Goal: Task Accomplishment & Management: Use online tool/utility

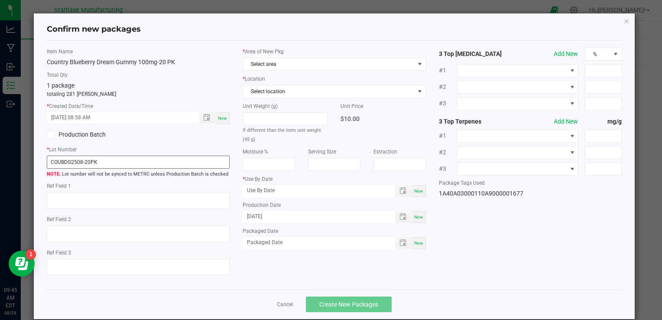
scroll to position [189, 0]
type input "COUBDG250828-20PK"
click at [414, 242] on span "Now" at bounding box center [418, 243] width 9 height 5
type input "[DATE]"
click at [400, 192] on span "Toggle popup" at bounding box center [403, 190] width 7 height 7
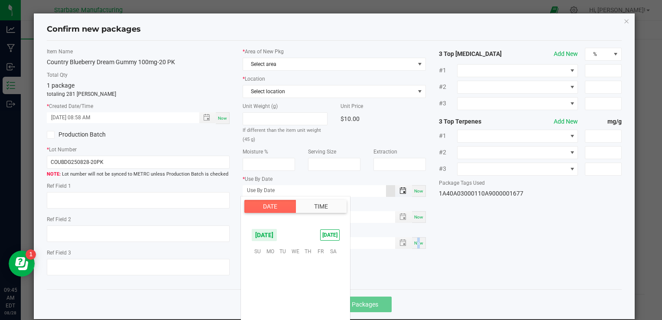
scroll to position [140502, 0]
click at [296, 304] on span "20" at bounding box center [295, 304] width 13 height 13
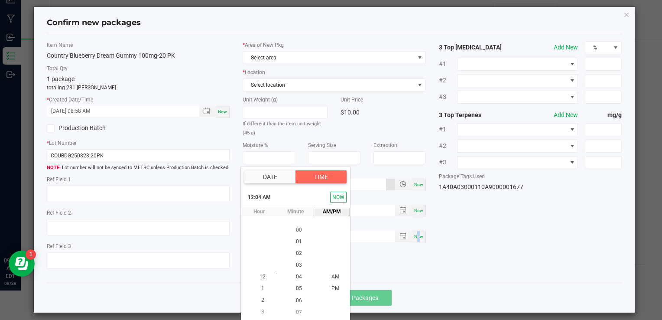
scroll to position [12, 0]
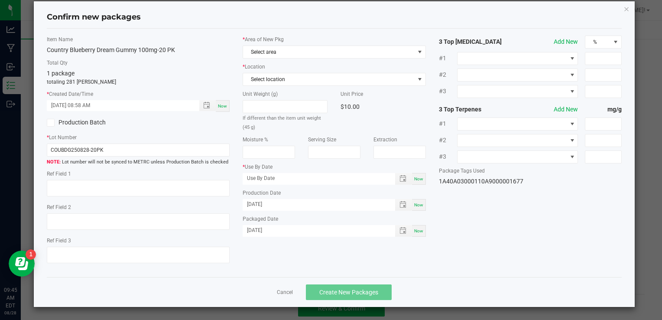
click at [494, 243] on div "Item Name Country Blueberry Dream Gummy 100mg-20 PK Total Qty 1 package totalin…" at bounding box center [334, 153] width 588 height 235
click at [416, 176] on span "Now" at bounding box center [418, 178] width 9 height 5
click at [255, 176] on input "[DATE]" at bounding box center [314, 178] width 143 height 11
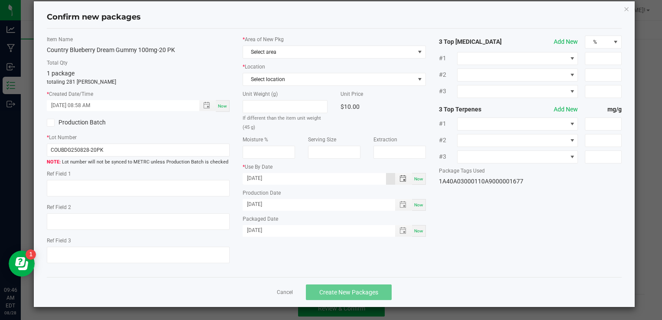
type input "[DATE]"
click at [343, 264] on div "Item Name Country Blueberry Dream Gummy 100mg-20 PK Total Qty 1 package totalin…" at bounding box center [334, 153] width 588 height 235
click at [295, 54] on span "Select area" at bounding box center [328, 52] width 171 height 12
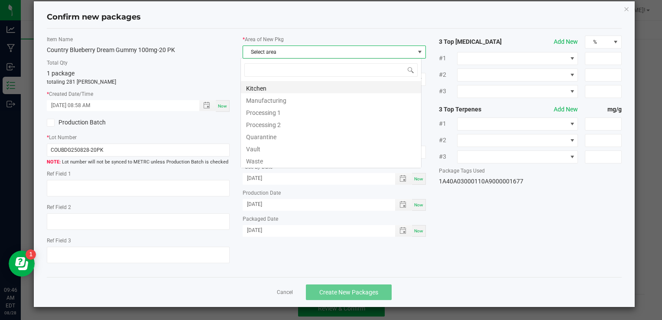
scroll to position [13, 181]
click at [285, 148] on li "Vault" at bounding box center [331, 148] width 180 height 12
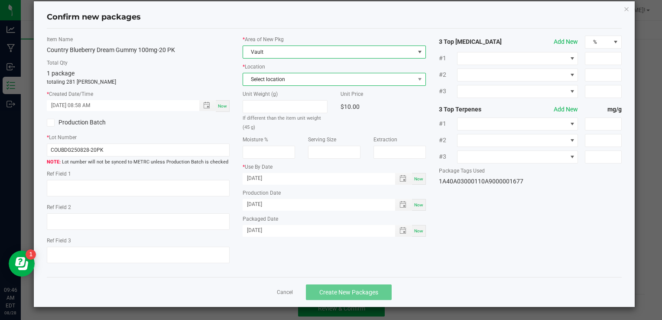
click at [281, 79] on span "Select location" at bounding box center [328, 79] width 171 height 12
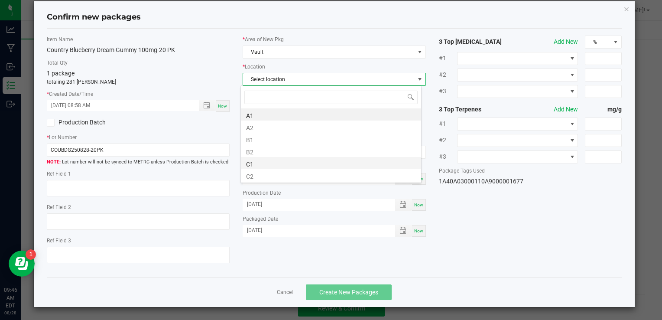
click at [283, 164] on li "C1" at bounding box center [331, 163] width 180 height 12
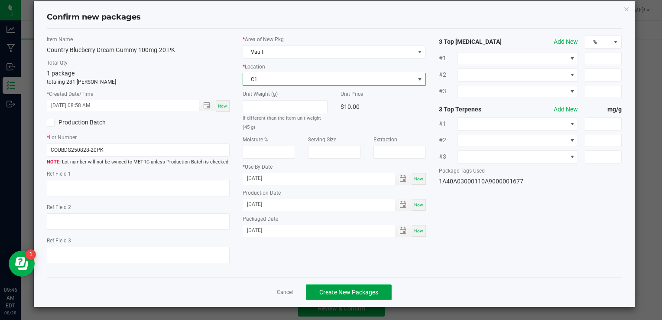
click at [353, 292] on span "Create New Packages" at bounding box center [348, 292] width 59 height 7
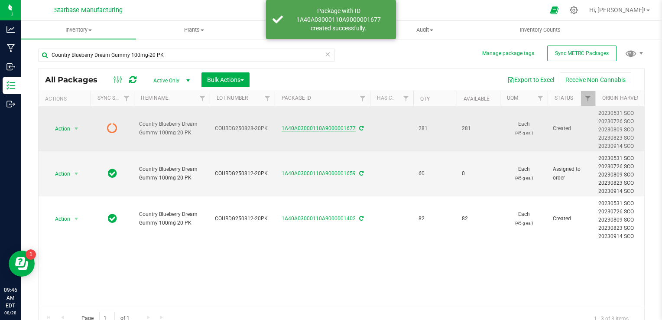
click at [313, 131] on link "1A40A03000110A9000001677" at bounding box center [319, 128] width 74 height 6
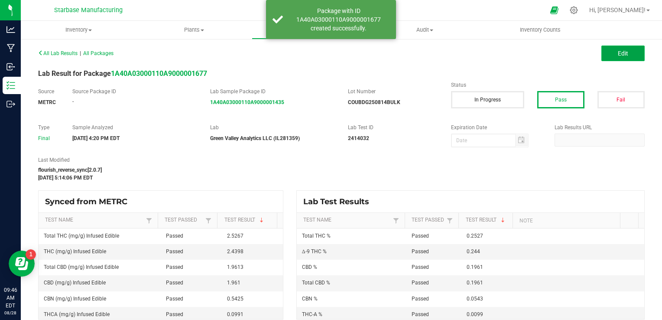
click at [618, 51] on span "Edit" at bounding box center [623, 53] width 10 height 7
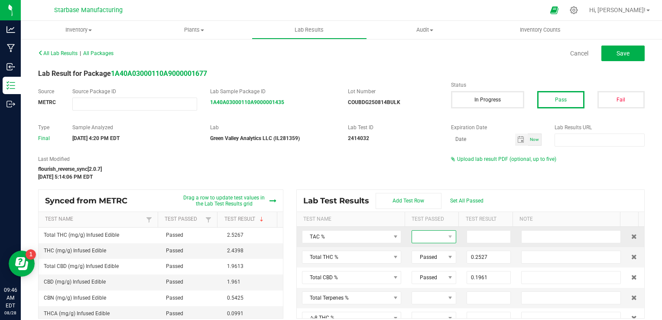
click at [434, 236] on span at bounding box center [428, 237] width 33 height 12
click at [436, 273] on li "Passed" at bounding box center [446, 273] width 81 height 15
click at [479, 240] on input at bounding box center [489, 237] width 44 height 12
click at [487, 238] on input at bounding box center [489, 237] width 44 height 12
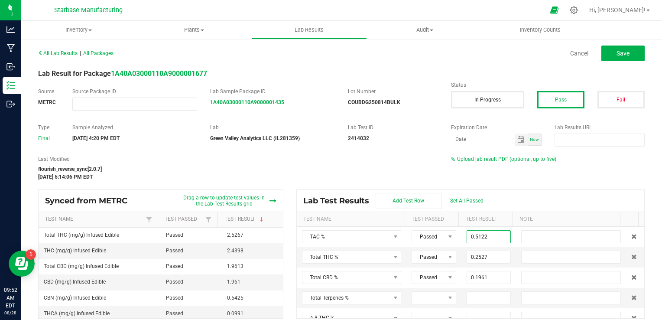
type input "0.5122"
click at [512, 179] on div "Last Modified flourish_reverse_sync[2.0.7] [DATE] 5:14:06 PM EDT Upload lab res…" at bounding box center [342, 168] width 620 height 26
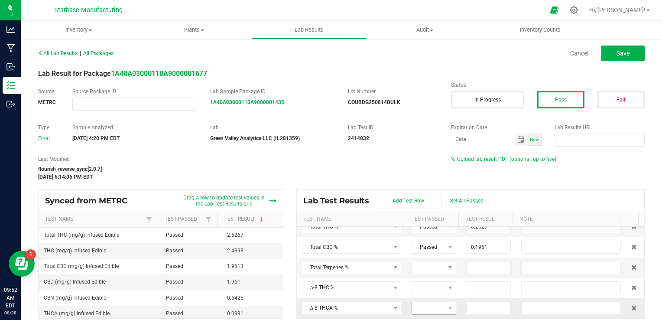
scroll to position [43, 0]
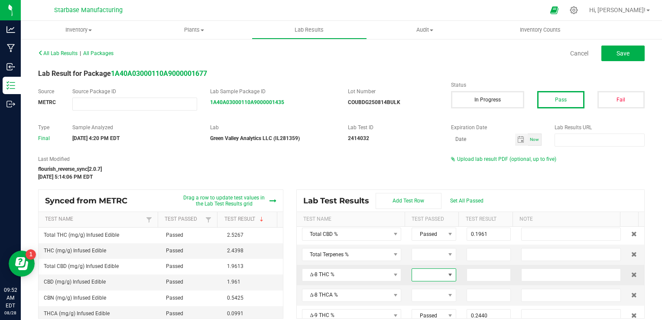
click at [431, 275] on span at bounding box center [428, 275] width 33 height 12
click at [431, 245] on li "Passed" at bounding box center [446, 244] width 81 height 15
click at [467, 275] on input at bounding box center [489, 275] width 44 height 12
type input "0.0000"
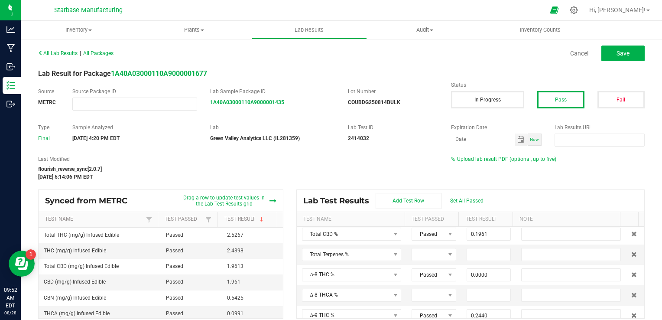
click at [599, 159] on div "Upload lab result PDF (optional, up to five)" at bounding box center [548, 159] width 194 height 8
click at [617, 53] on span "Save" at bounding box center [623, 53] width 13 height 7
type input "0.0031"
type input "0.0543"
type input "0.0000"
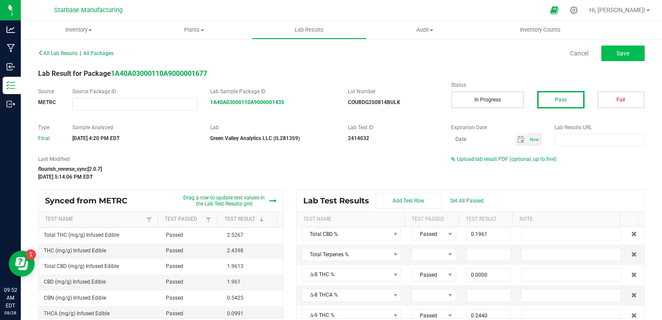
type input "0.2440"
type input "0.0099"
type input "0.1961"
type input "0.0000"
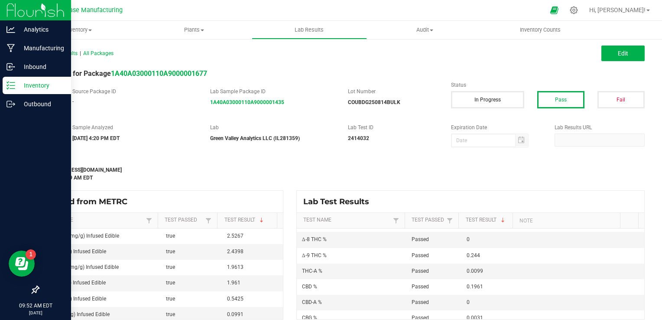
click at [17, 84] on p "Inventory" at bounding box center [41, 85] width 52 height 10
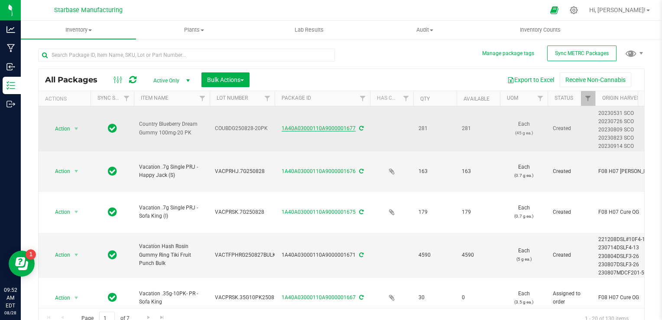
click at [319, 129] on link "1A40A03000110A9000001677" at bounding box center [319, 128] width 74 height 6
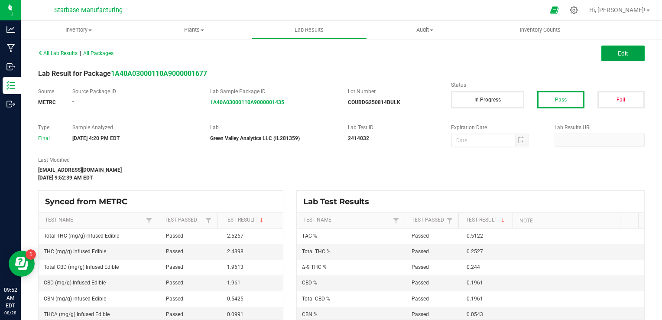
click at [606, 56] on button "Edit" at bounding box center [623, 54] width 43 height 16
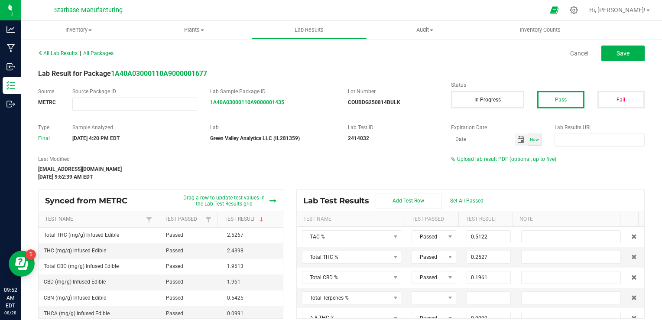
click at [518, 141] on span "Toggle calendar" at bounding box center [521, 139] width 7 height 7
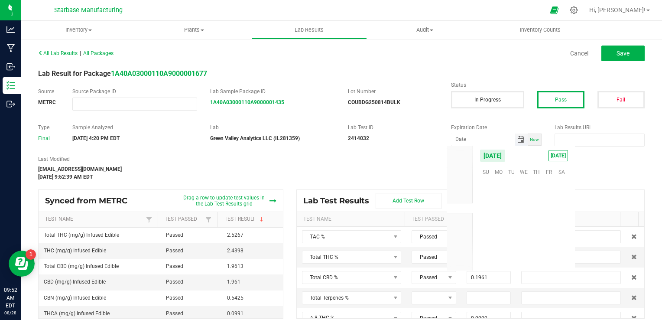
scroll to position [140502, 0]
click at [506, 156] on span "[DATE]" at bounding box center [493, 155] width 26 height 13
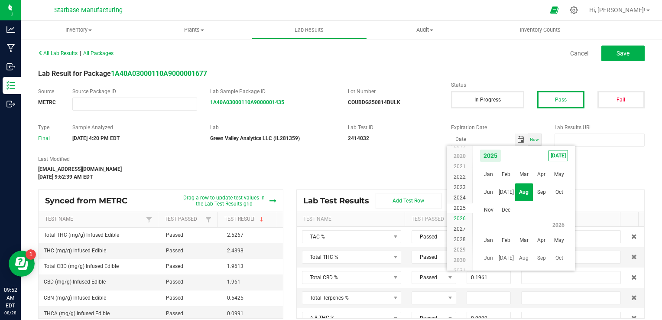
click at [462, 216] on span "2026" at bounding box center [460, 218] width 12 height 6
click at [525, 190] on span "Aug" at bounding box center [524, 192] width 18 height 18
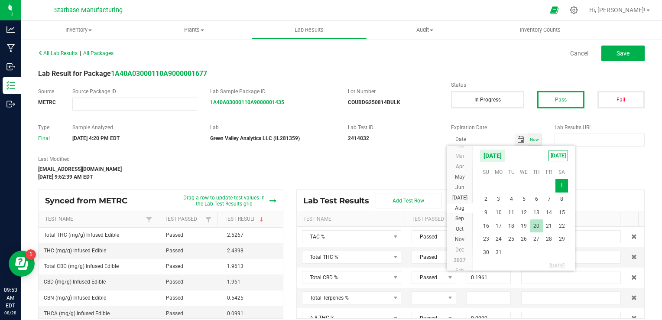
click at [534, 223] on span "20" at bounding box center [537, 225] width 13 height 13
type input "[DATE]"
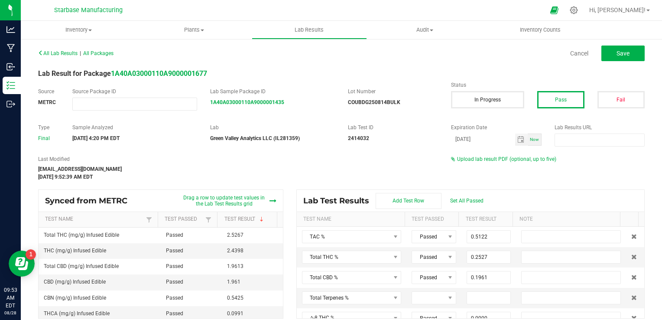
click at [495, 178] on div "Last Modified [EMAIL_ADDRESS][DOMAIN_NAME] [DATE] 9:52:39 AM EDT Upload lab res…" at bounding box center [342, 168] width 620 height 26
click at [606, 52] on button "Save" at bounding box center [623, 54] width 43 height 16
type input "0.0000"
type input "0.2440"
type input "0.0099"
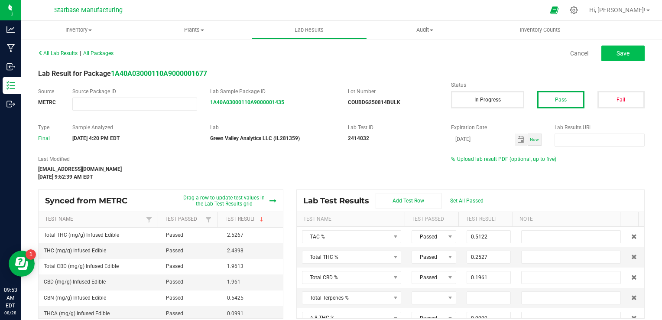
type input "0.1961"
type input "0.0000"
type input "0.0031"
type input "0.0543"
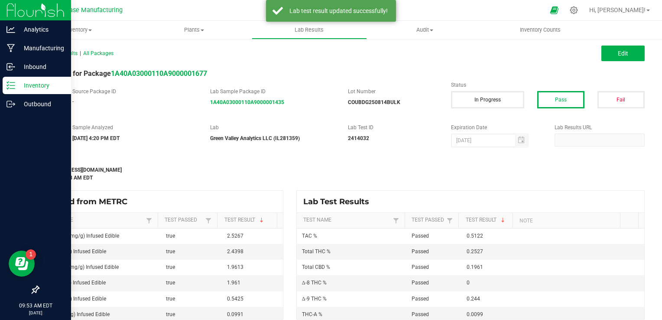
click at [16, 88] on p "Inventory" at bounding box center [41, 85] width 52 height 10
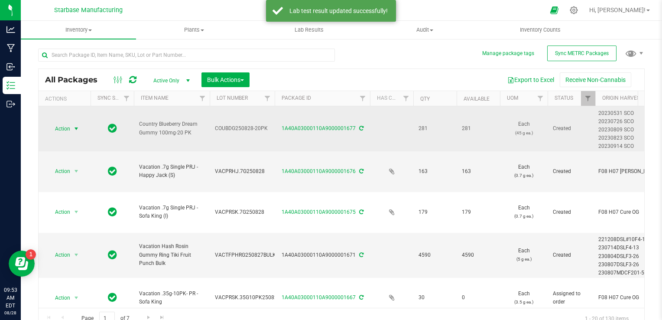
click at [76, 129] on span "select" at bounding box center [76, 128] width 7 height 7
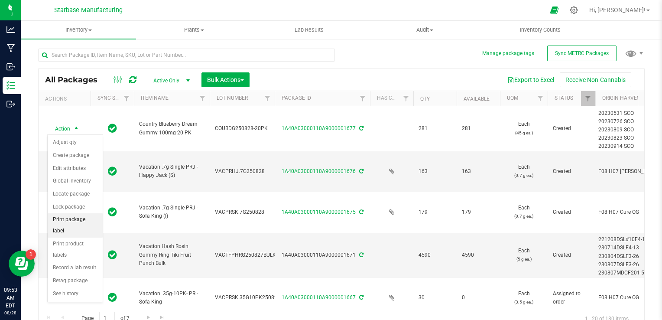
click at [87, 220] on li "Print package label" at bounding box center [75, 225] width 55 height 24
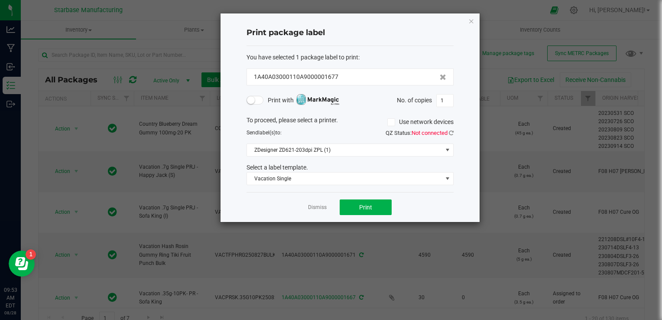
click at [253, 102] on small at bounding box center [251, 100] width 8 height 8
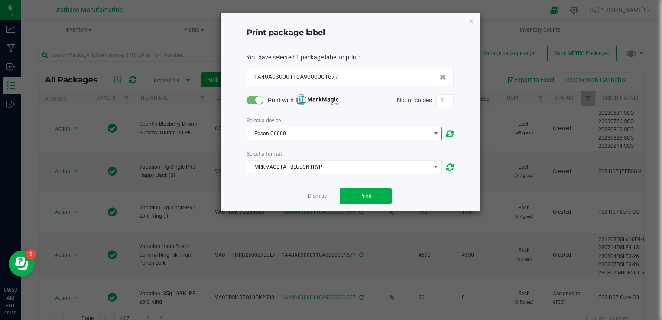
click at [423, 137] on span "Epson C6000" at bounding box center [339, 133] width 184 height 12
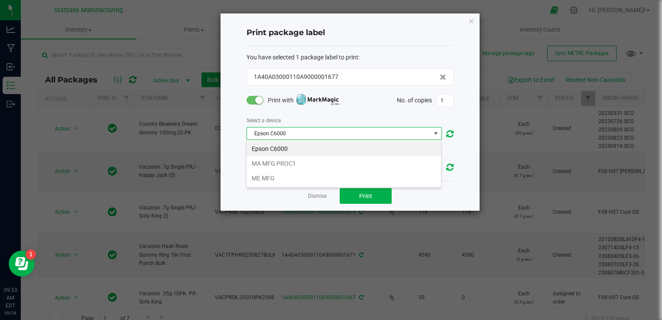
scroll to position [13, 195]
click at [392, 160] on li "MA MFG PROC1" at bounding box center [344, 163] width 195 height 15
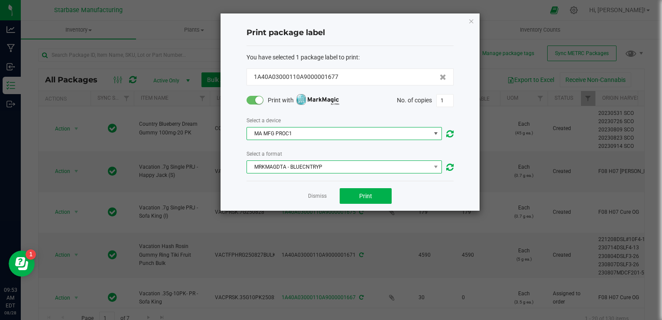
click at [391, 173] on span "MRKMAGDTA - BLUECNTRYP" at bounding box center [339, 167] width 184 height 12
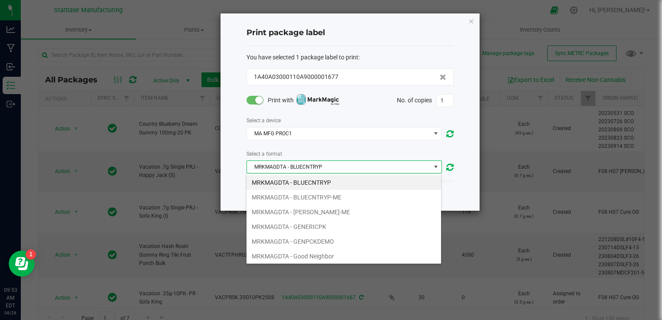
click at [371, 183] on li "MRKMAGDTA - BLUECNTRYP" at bounding box center [344, 182] width 195 height 15
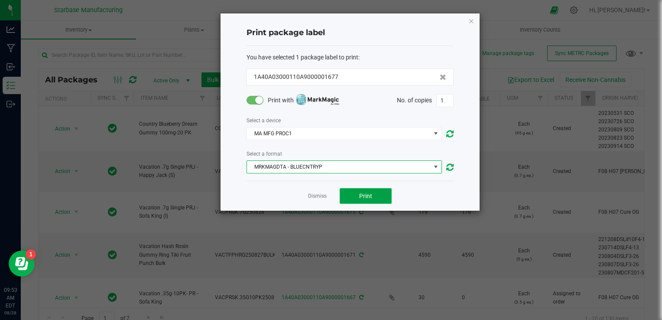
click at [369, 193] on span "Print" at bounding box center [365, 195] width 13 height 7
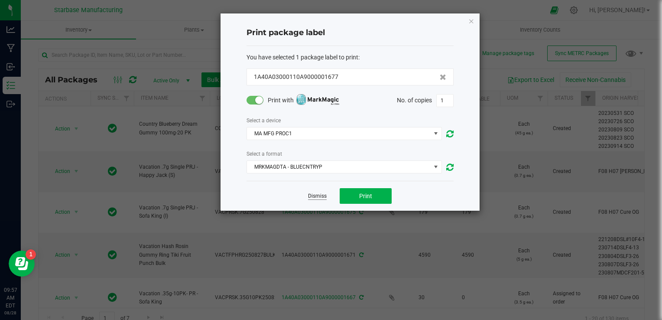
click at [314, 197] on link "Dismiss" at bounding box center [317, 195] width 19 height 7
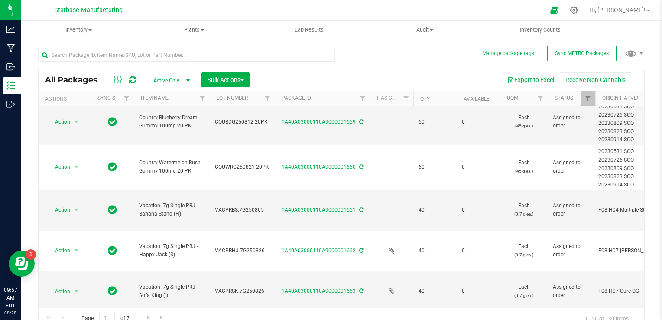
scroll to position [369, 0]
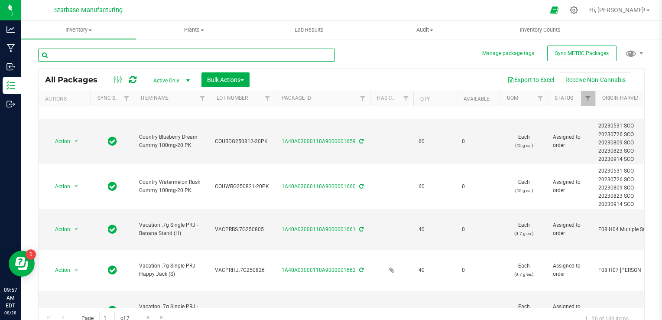
click at [182, 50] on input "text" at bounding box center [186, 55] width 297 height 13
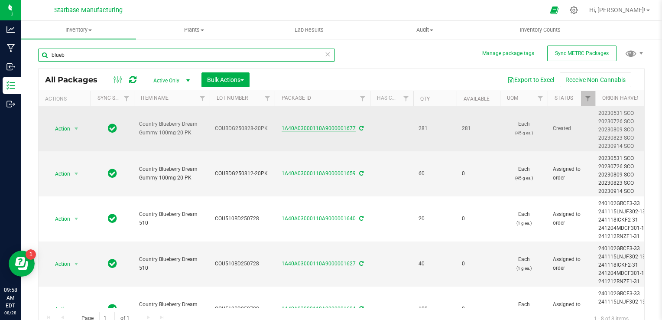
type input "blueb"
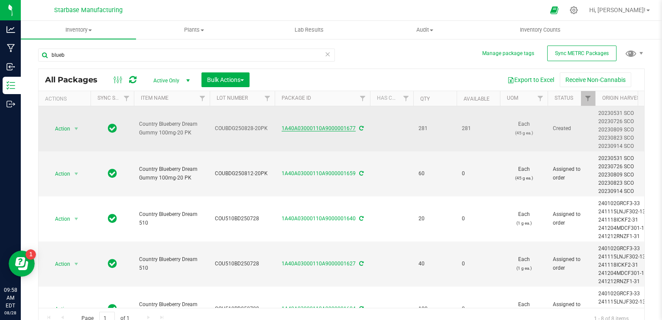
click at [337, 125] on link "1A40A03000110A9000001677" at bounding box center [319, 128] width 74 height 6
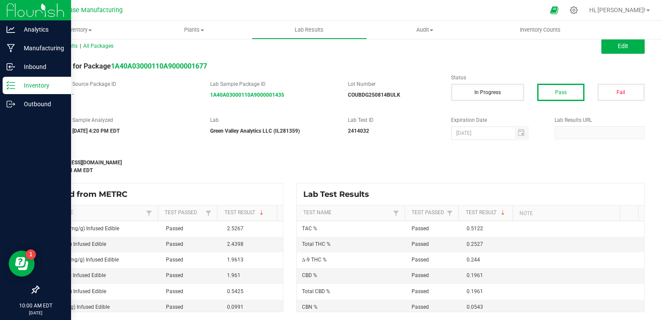
click at [14, 83] on icon at bounding box center [11, 85] width 9 height 9
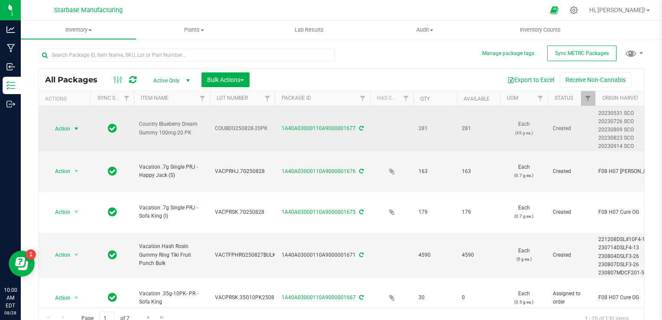
click at [68, 127] on span "Action" at bounding box center [58, 129] width 23 height 12
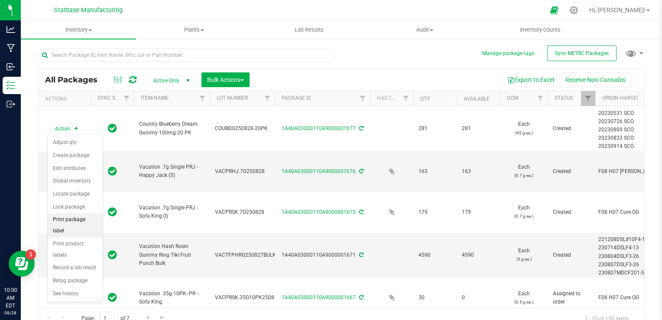
click at [81, 218] on li "Print package label" at bounding box center [75, 225] width 55 height 24
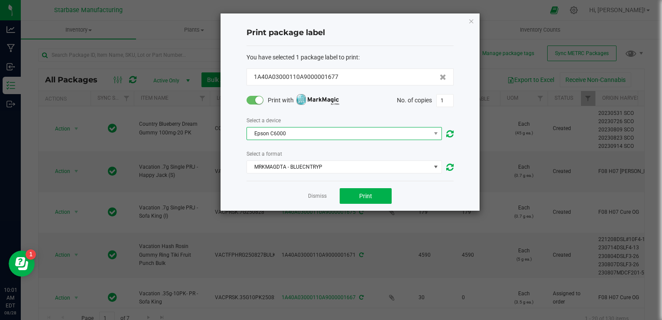
click at [280, 130] on span "Epson C6000" at bounding box center [339, 133] width 184 height 12
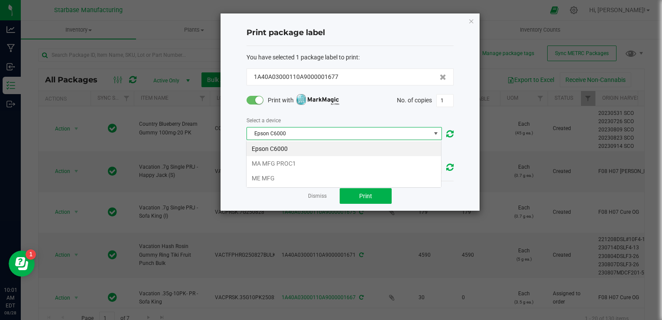
scroll to position [13, 195]
click at [282, 162] on li "MA MFG PROC1" at bounding box center [344, 163] width 195 height 15
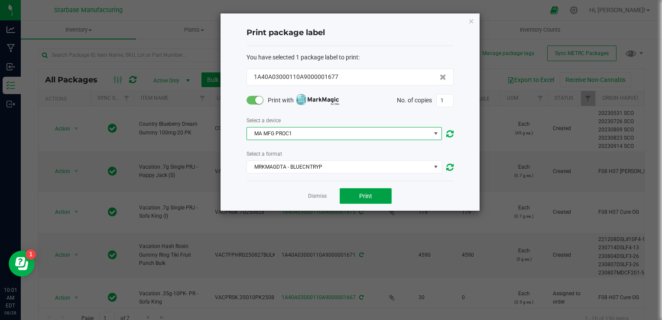
click at [364, 202] on button "Print" at bounding box center [366, 196] width 52 height 16
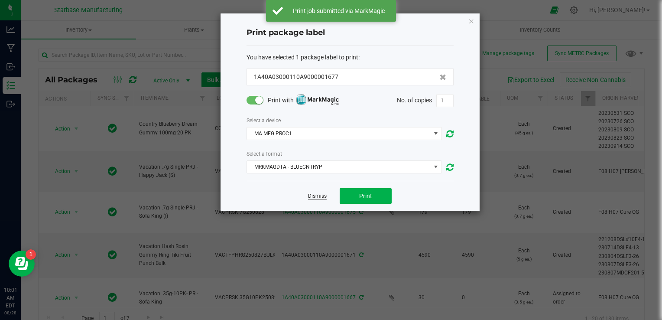
click at [314, 192] on link "Dismiss" at bounding box center [317, 195] width 19 height 7
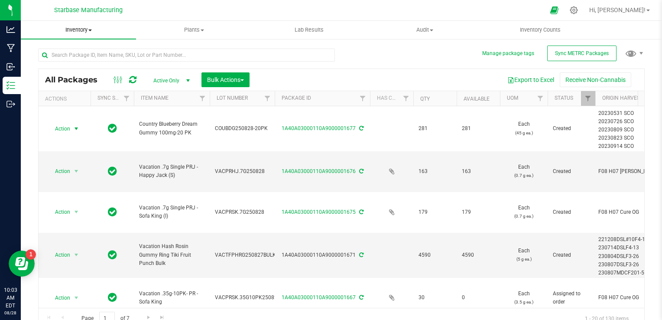
click at [76, 29] on span "Inventory" at bounding box center [78, 30] width 115 height 8
click at [73, 63] on span "All inventory" at bounding box center [50, 62] width 59 height 7
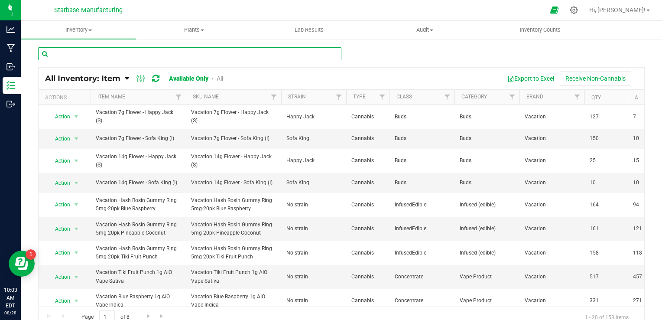
click at [152, 56] on input "text" at bounding box center [189, 53] width 303 height 13
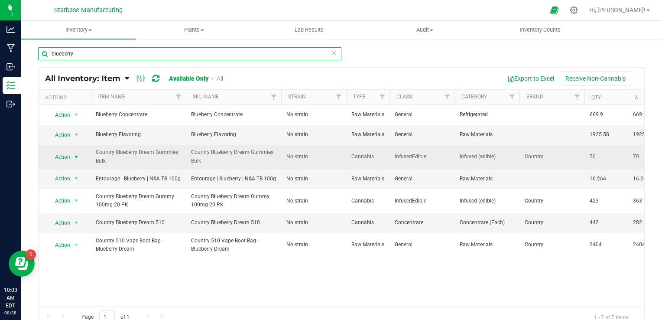
type input "blueberry"
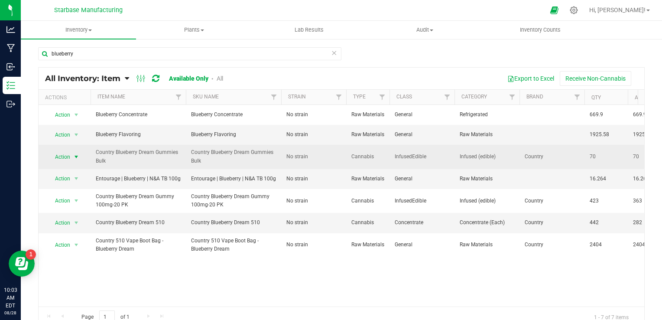
click at [75, 155] on span "select" at bounding box center [76, 156] width 7 height 7
click at [130, 152] on span "Country Blueberry Dream Gummies Bulk" at bounding box center [138, 156] width 85 height 16
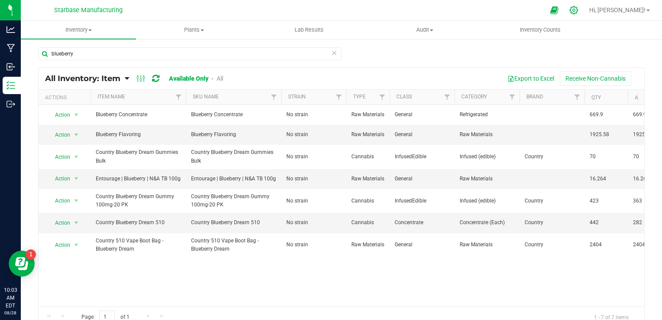
click at [579, 8] on icon at bounding box center [574, 10] width 9 height 9
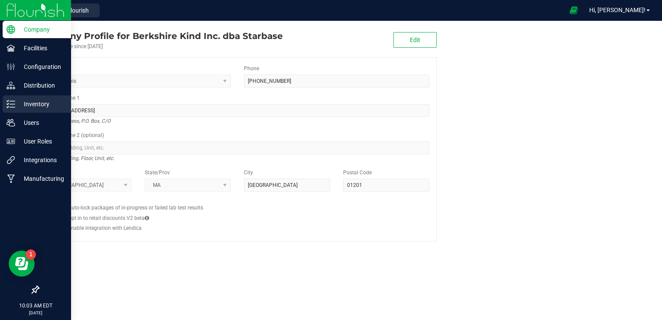
click at [15, 104] on p "Inventory" at bounding box center [41, 104] width 52 height 10
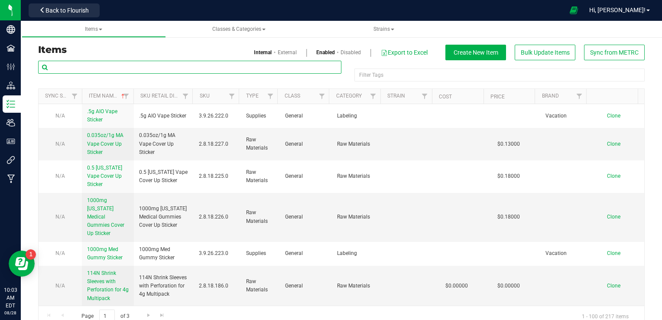
click at [111, 70] on input "text" at bounding box center [189, 67] width 303 height 13
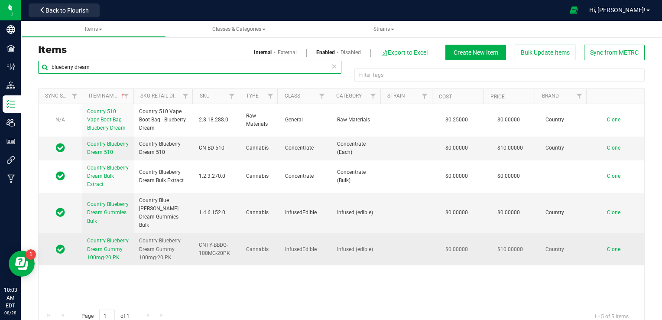
type input "blueberry dream"
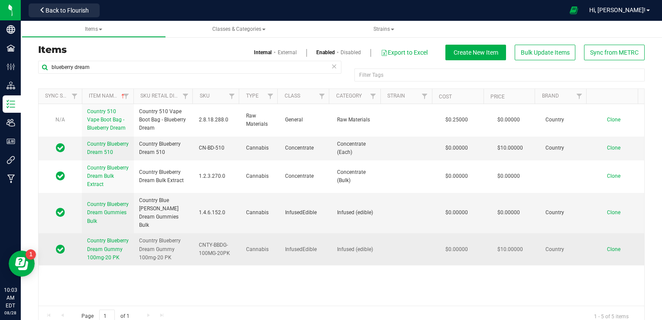
click at [99, 248] on span "Country Blueberry Dream Gummy 100mg-20 PK" at bounding box center [108, 249] width 42 height 23
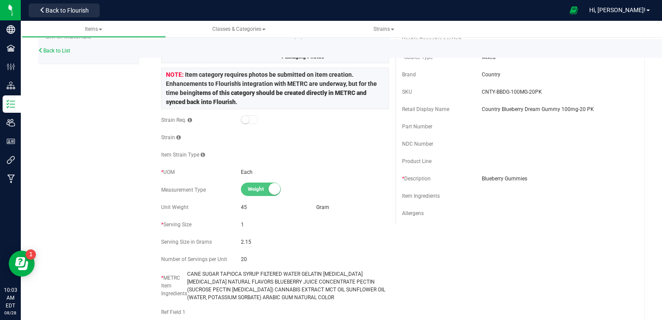
scroll to position [173, 0]
click at [258, 244] on div "Serving Size in Grams 2.15" at bounding box center [275, 240] width 228 height 13
click at [242, 239] on span "2.15" at bounding box center [315, 240] width 148 height 8
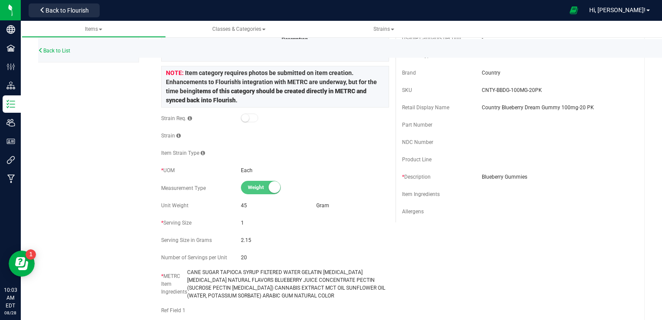
drag, startPoint x: 242, startPoint y: 239, endPoint x: 274, endPoint y: 249, distance: 33.6
click at [274, 249] on div "Active * Type Cannabis * Class InfusedEdible * Category" at bounding box center [275, 150] width 241 height 480
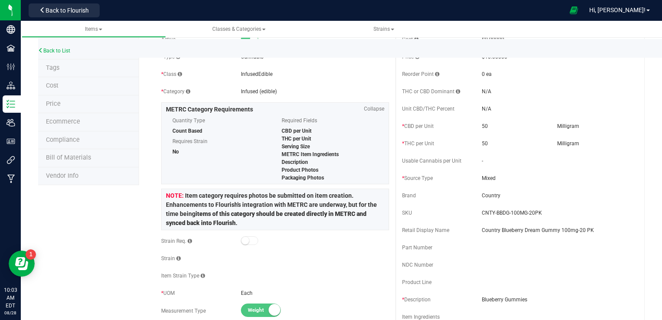
scroll to position [0, 0]
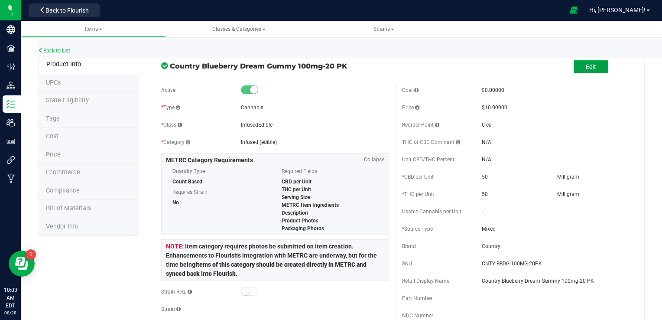
click at [586, 67] on span "Edit" at bounding box center [591, 66] width 10 height 7
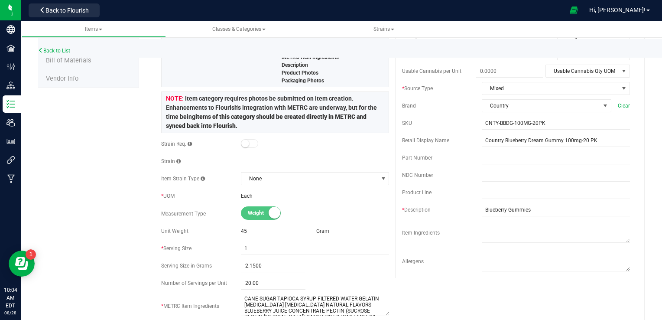
scroll to position [173, 0]
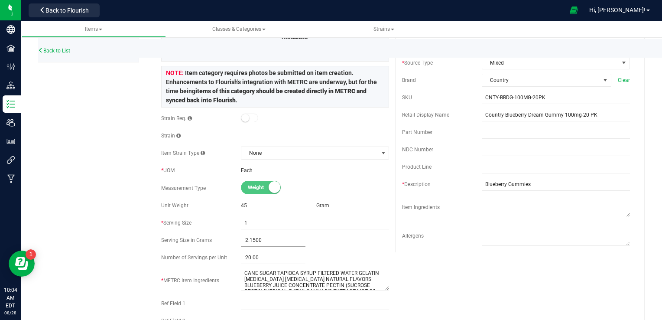
click at [253, 240] on span "2.1500 2.15" at bounding box center [273, 240] width 65 height 13
click at [253, 240] on input "2.15" at bounding box center [273, 240] width 65 height 12
type input "2.25"
type input "2.2500"
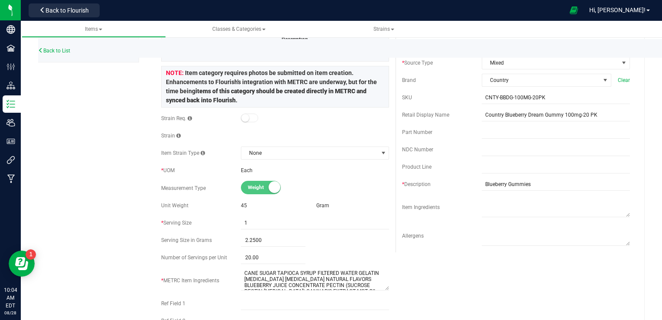
click at [375, 247] on div "Active * Type Cannabis * Class InfusedEdible * Category" at bounding box center [275, 155] width 241 height 491
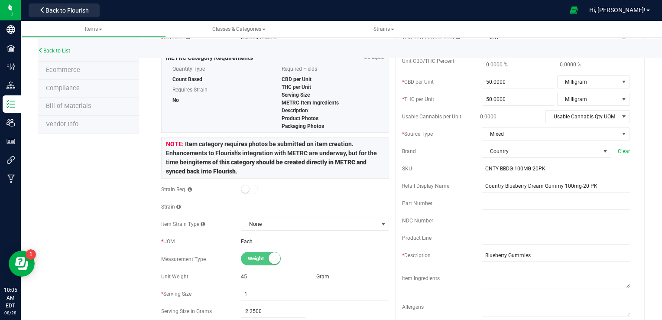
scroll to position [0, 0]
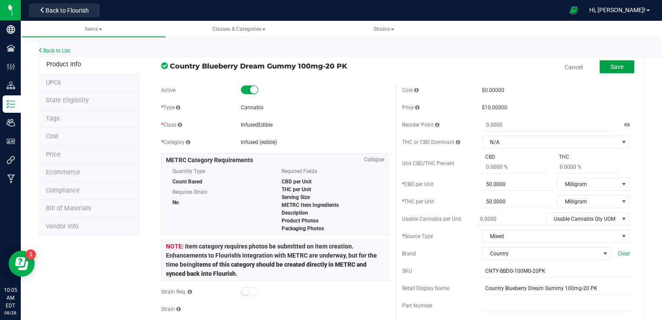
click at [612, 66] on span "Save" at bounding box center [617, 66] width 13 height 7
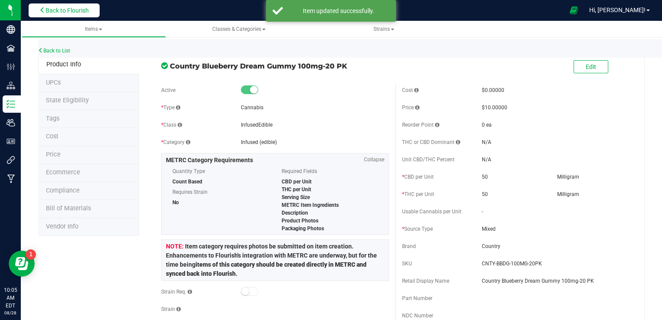
click at [58, 13] on span "Back to Flourish" at bounding box center [67, 10] width 43 height 7
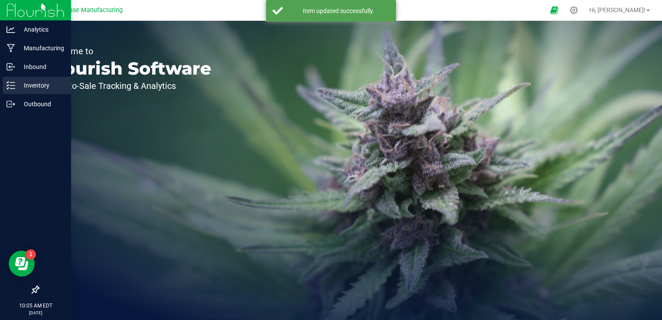
click at [11, 85] on line at bounding box center [12, 85] width 5 height 0
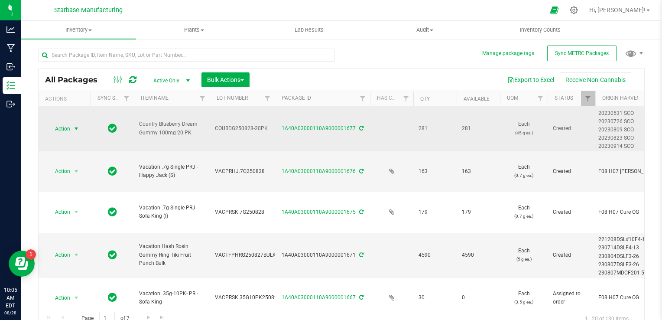
click at [68, 125] on span "Action" at bounding box center [58, 129] width 23 height 12
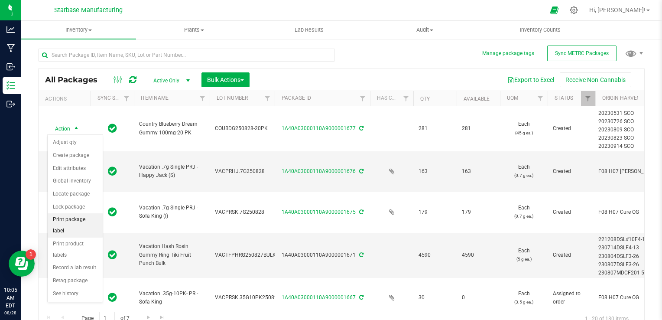
click at [80, 220] on li "Print package label" at bounding box center [75, 225] width 55 height 24
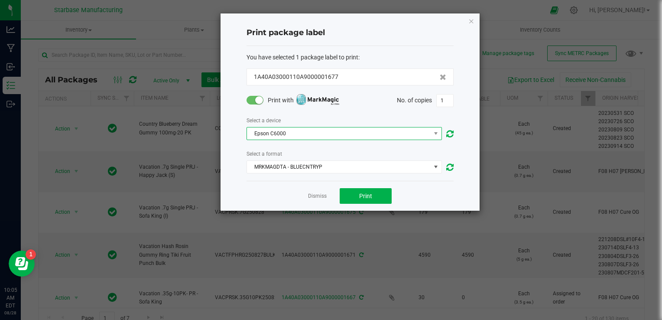
click at [290, 133] on span "Epson C6000" at bounding box center [339, 133] width 184 height 12
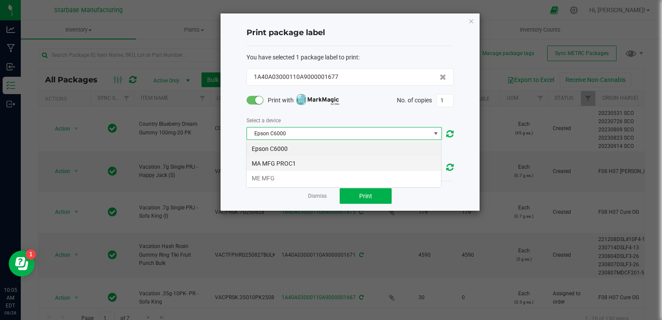
scroll to position [13, 195]
click at [288, 166] on li "MA MFG PROC1" at bounding box center [344, 163] width 195 height 15
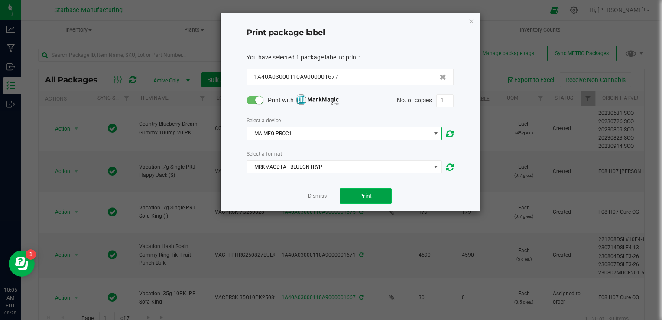
click at [373, 200] on button "Print" at bounding box center [366, 196] width 52 height 16
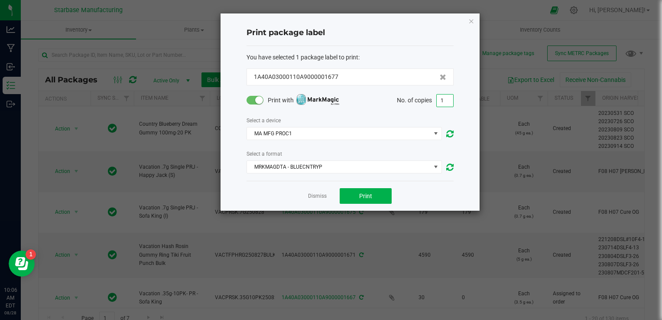
click at [447, 98] on input "1" at bounding box center [445, 100] width 16 height 12
click at [472, 20] on icon "button" at bounding box center [472, 21] width 6 height 10
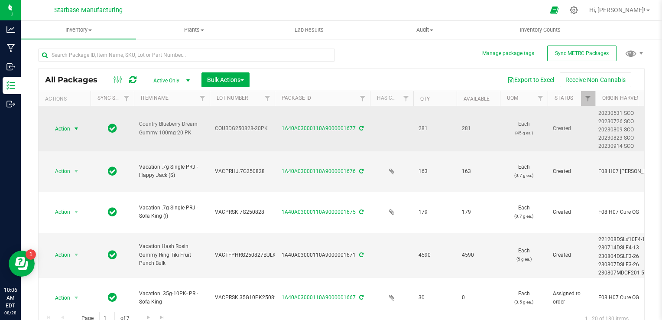
click at [75, 129] on span "select" at bounding box center [76, 128] width 7 height 7
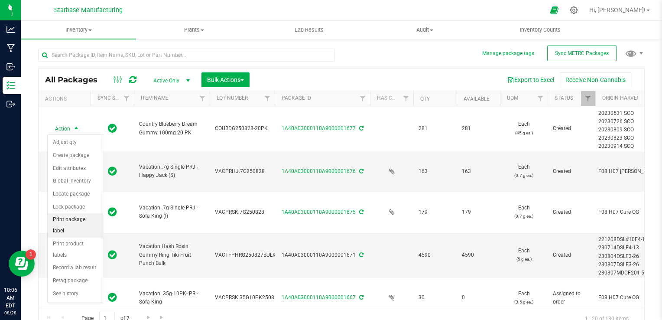
click at [81, 221] on li "Print package label" at bounding box center [75, 225] width 55 height 24
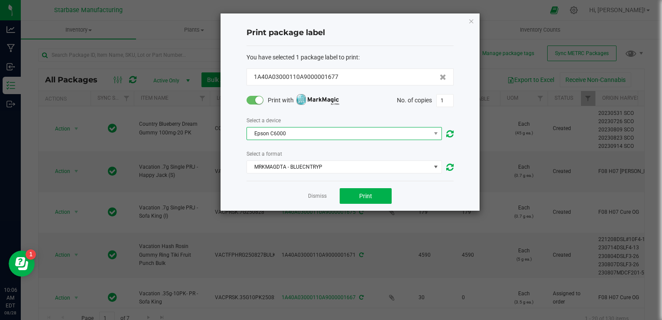
click at [355, 134] on span "Epson C6000" at bounding box center [339, 133] width 184 height 12
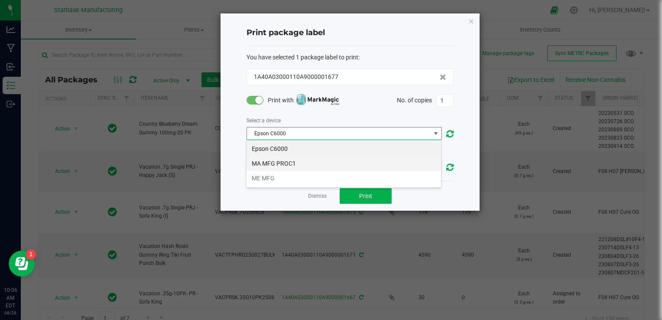
click at [339, 164] on li "MA MFG PROC1" at bounding box center [344, 163] width 195 height 15
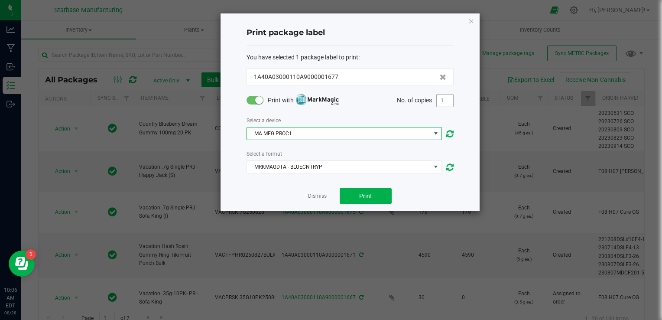
click at [439, 98] on input "1" at bounding box center [445, 100] width 16 height 12
type input "281"
click at [470, 20] on icon "button" at bounding box center [472, 21] width 6 height 10
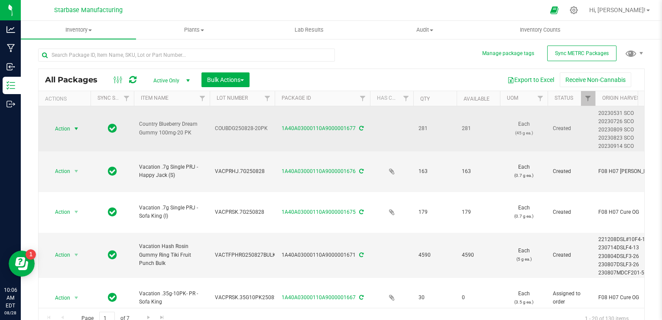
click at [71, 127] on span "select" at bounding box center [76, 129] width 11 height 12
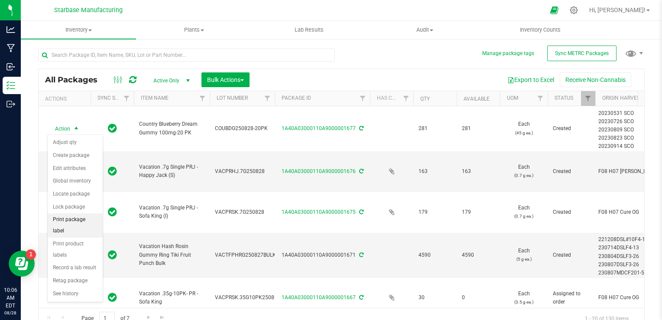
click at [78, 220] on li "Print package label" at bounding box center [75, 225] width 55 height 24
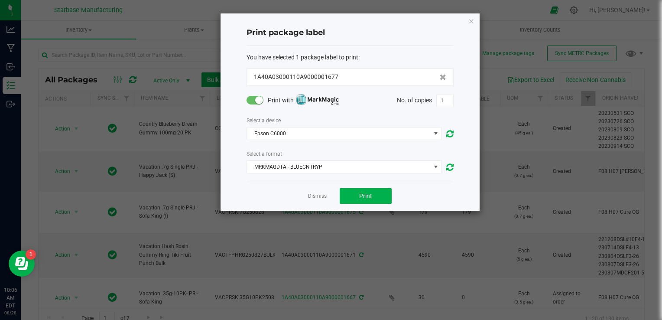
click at [289, 125] on div "Select a device Epson C6000" at bounding box center [350, 128] width 207 height 25
click at [287, 131] on span "Epson C6000" at bounding box center [339, 133] width 184 height 12
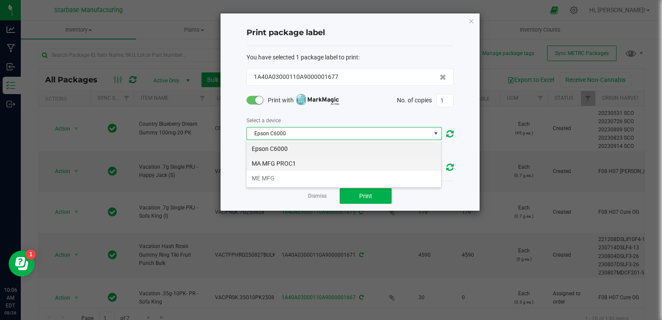
click at [283, 167] on li "MA MFG PROC1" at bounding box center [344, 163] width 195 height 15
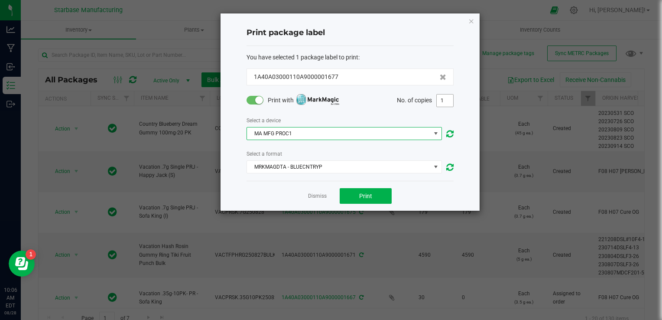
click at [446, 102] on input "1" at bounding box center [445, 100] width 16 height 12
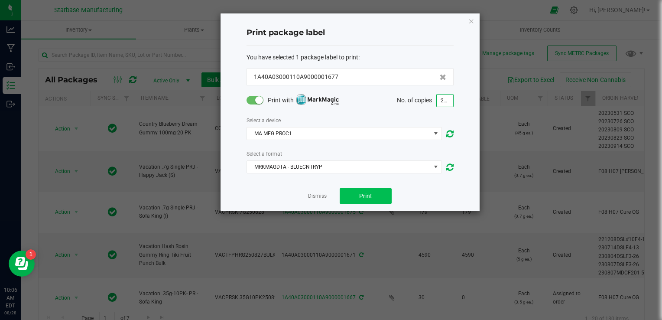
type input "281"
click at [378, 193] on button "Print" at bounding box center [366, 196] width 52 height 16
click at [322, 193] on link "Dismiss" at bounding box center [317, 195] width 19 height 7
